Goal: Task Accomplishment & Management: Manage account settings

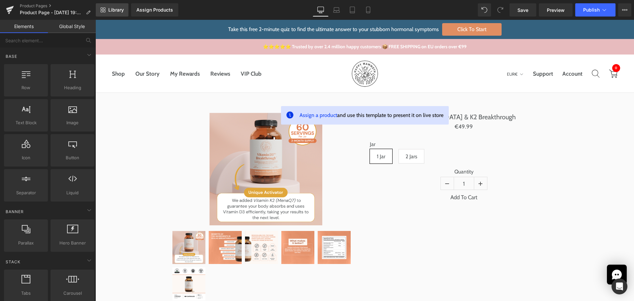
click at [122, 11] on span "Library" at bounding box center [116, 10] width 16 height 6
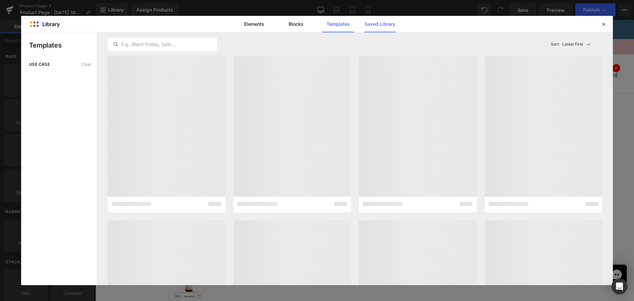
click at [388, 21] on link "Saved Library" at bounding box center [379, 24] width 31 height 17
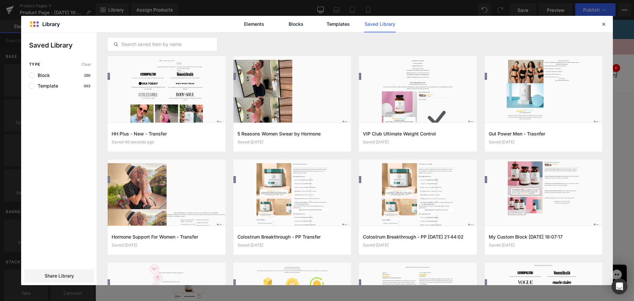
click at [58, 172] on div "Type Clear Block 250 Template 343 Share Library" at bounding box center [59, 173] width 76 height 223
click at [131, 141] on button "Add to page" at bounding box center [160, 137] width 97 height 11
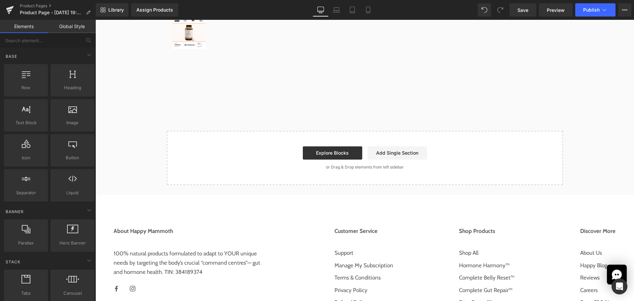
scroll to position [263, 0]
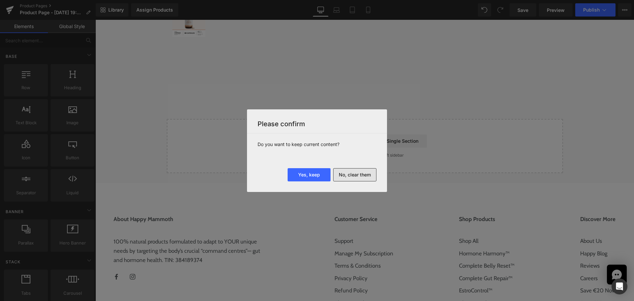
click at [343, 175] on button "No, clear them" at bounding box center [354, 174] width 43 height 13
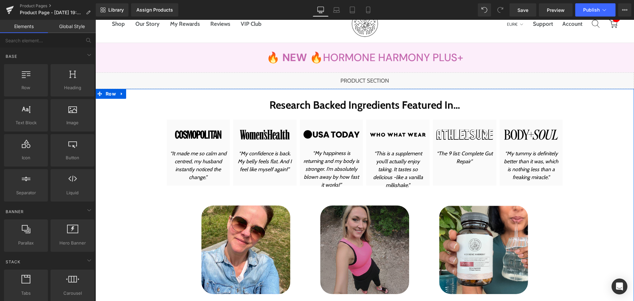
scroll to position [0, 0]
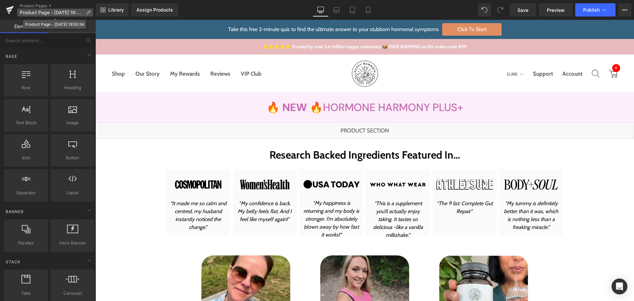
click at [89, 11] on icon at bounding box center [88, 12] width 5 height 5
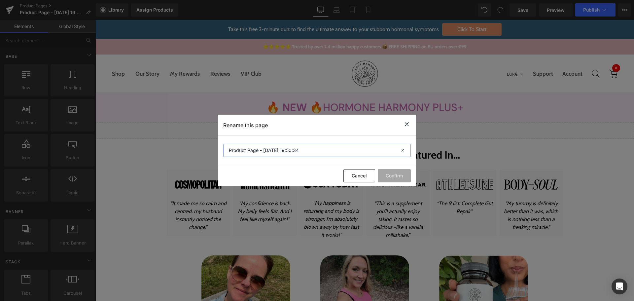
click at [304, 151] on input "Product Page - Aug 11, 19:50:34" at bounding box center [317, 150] width 188 height 13
paste input "HH Plus - New"
type input "HH Plus - New"
click at [393, 176] on button "Confirm" at bounding box center [394, 175] width 33 height 13
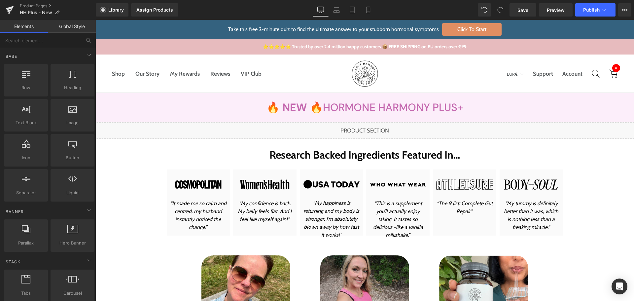
click at [415, 6] on div "Library Assign Products Product Preview No product match your search. Please tr…" at bounding box center [365, 9] width 538 height 13
click at [534, 12] on link "Save" at bounding box center [523, 9] width 27 height 13
click at [524, 12] on span "Save" at bounding box center [522, 10] width 11 height 7
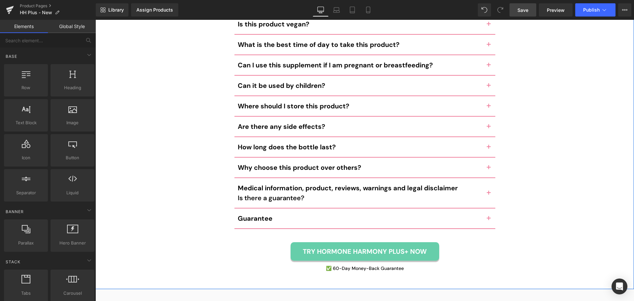
scroll to position [3467, 0]
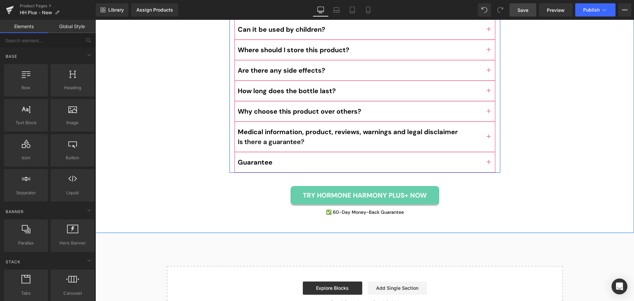
click at [487, 152] on button "button" at bounding box center [488, 162] width 13 height 20
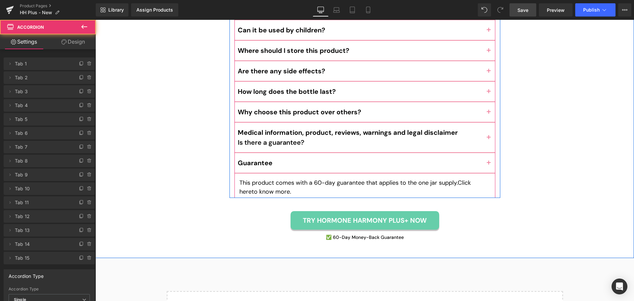
scroll to position [3438, 0]
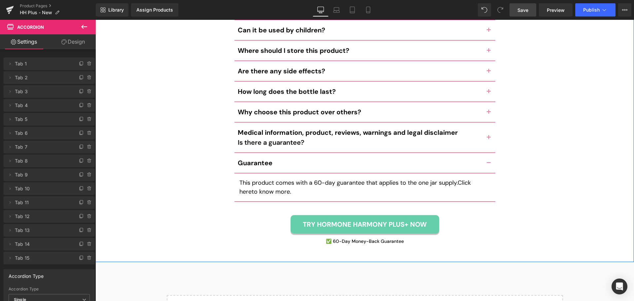
click at [553, 153] on div "Frequently Asked Questions Heading How do I use this product? Text Block Simply…" at bounding box center [364, 39] width 539 height 417
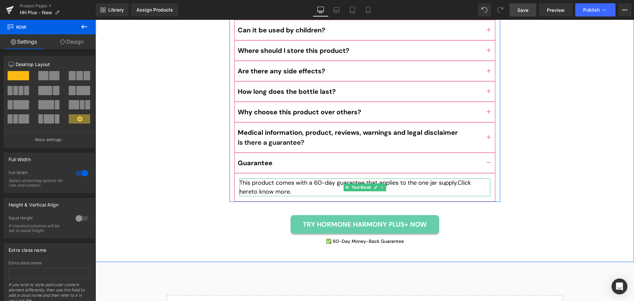
click at [254, 178] on p "This product comes with a 60-day guarantee that applies to the one jar supply. …" at bounding box center [364, 187] width 251 height 18
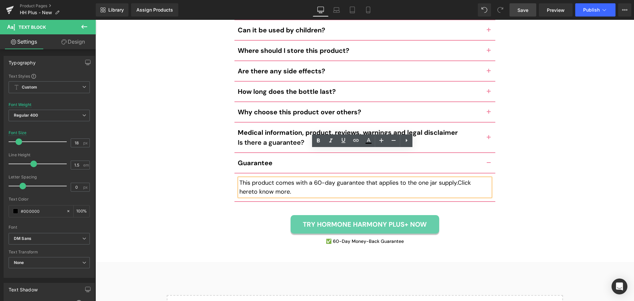
click at [271, 178] on p "This product comes with a 60-day guarantee that applies to the one jar supply. …" at bounding box center [364, 187] width 251 height 18
click at [335, 178] on p "This product comes with a 60-day guarantee that applies to the one jar supply. …" at bounding box center [364, 187] width 251 height 18
click at [588, 170] on div "Frequently Asked Questions Heading How do I use this product? Text Block Simply…" at bounding box center [364, 39] width 539 height 417
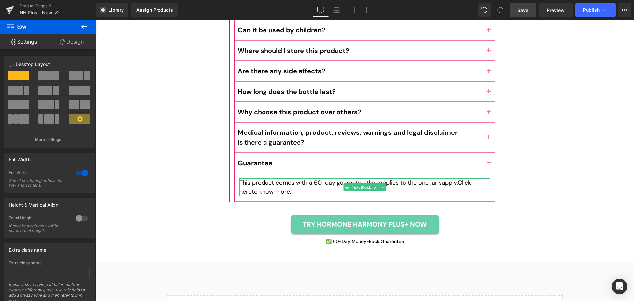
click at [465, 179] on link "Click here" at bounding box center [354, 187] width 231 height 17
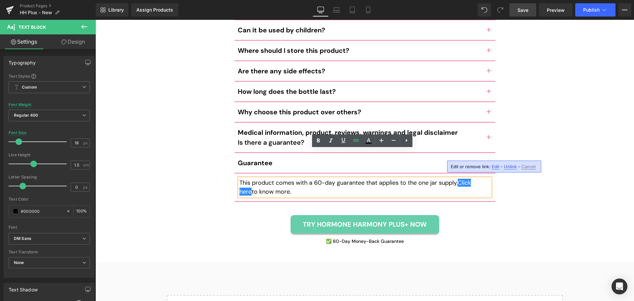
click at [496, 166] on span "Edit" at bounding box center [496, 167] width 8 height 6
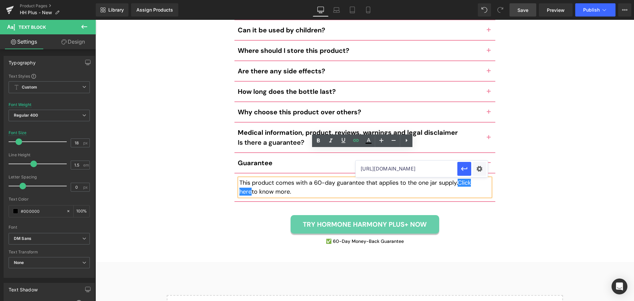
click at [380, 168] on input "https://store.happymammoth.com/" at bounding box center [407, 168] width 102 height 17
drag, startPoint x: 447, startPoint y: 168, endPoint x: 378, endPoint y: 171, distance: 69.4
click at [378, 171] on input "https://store.happymammoth.com/" at bounding box center [407, 168] width 102 height 17
click at [441, 170] on input "https://store.happymammoth.com/" at bounding box center [407, 168] width 102 height 17
click at [559, 174] on div "Frequently Asked Questions Heading How do I use this product? Text Block Simply…" at bounding box center [364, 39] width 539 height 417
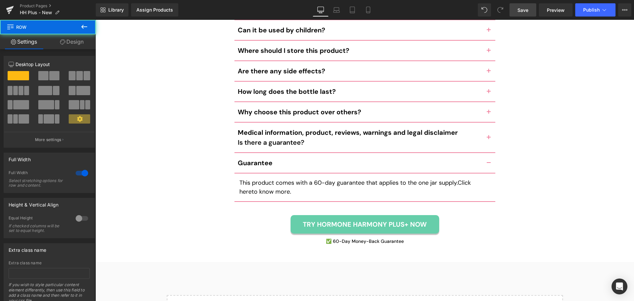
click at [549, 208] on div "Frequently Asked Questions Heading How do I use this product? Text Block Simply…" at bounding box center [364, 39] width 539 height 417
